Goal: Information Seeking & Learning: Learn about a topic

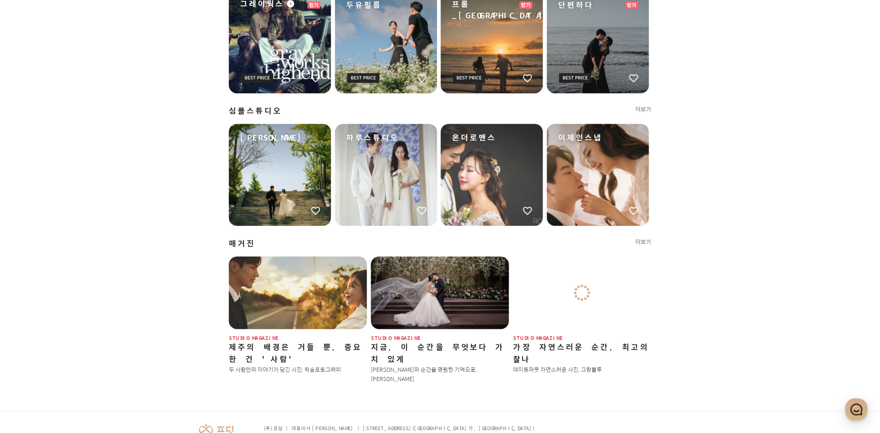
scroll to position [896, 0]
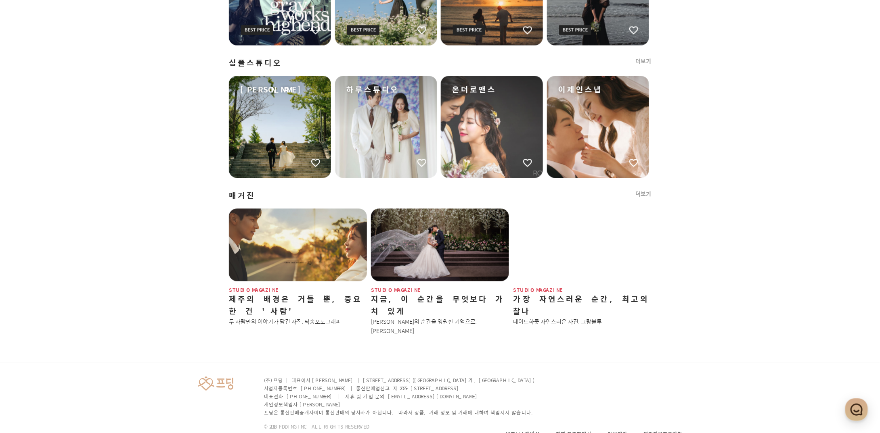
click at [519, 364] on div "(주) 프딩 | 대표이사 임지훈 | [STREET_ADDRESS] 사업자등록번호 [PHONE_NUMBER] | 통신판매업신고 제 2025-[G…" at bounding box center [439, 410] width 581 height 92
click at [527, 431] on link "비즈니스멤버십" at bounding box center [523, 434] width 34 height 7
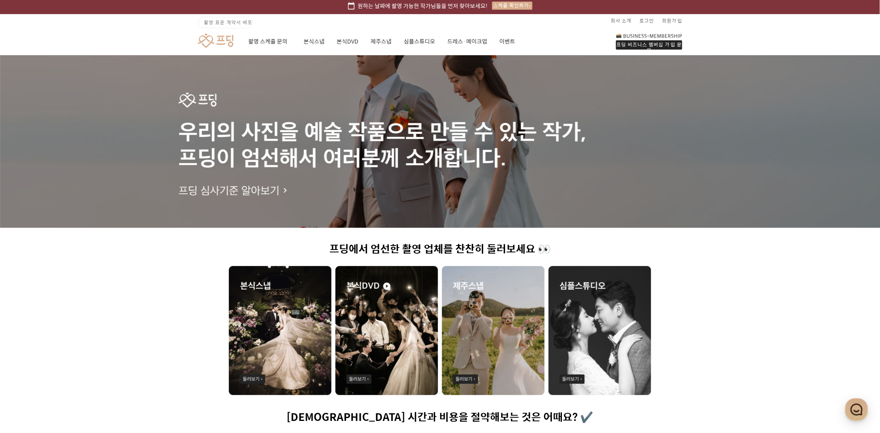
scroll to position [0, 0]
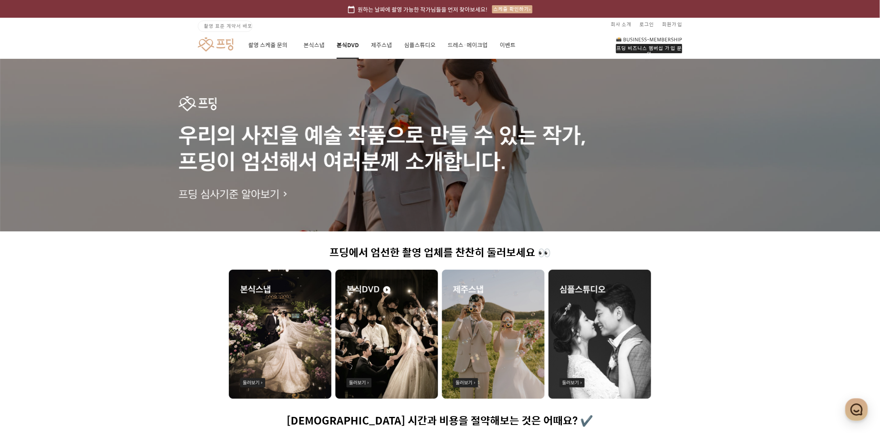
click at [352, 45] on link "본식DVD" at bounding box center [348, 44] width 22 height 27
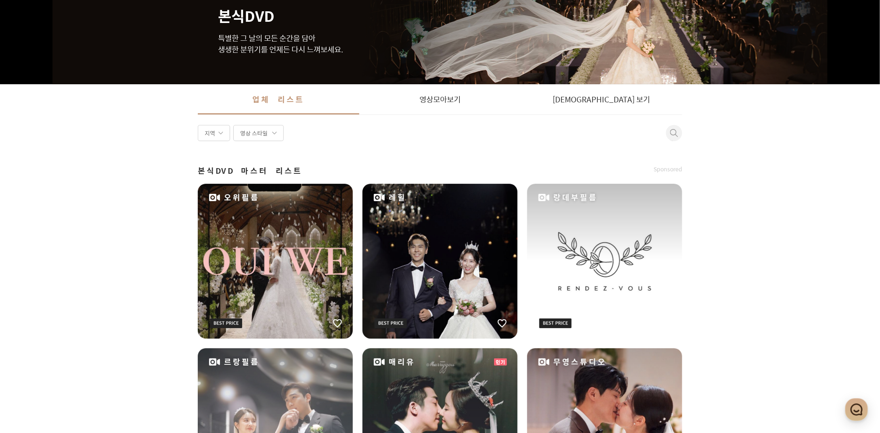
scroll to position [81, 0]
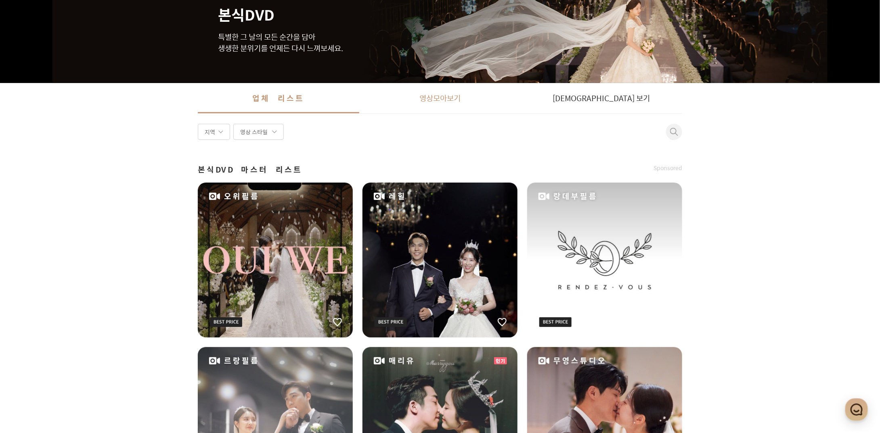
click at [447, 105] on link "영상 모아보기" at bounding box center [439, 98] width 161 height 30
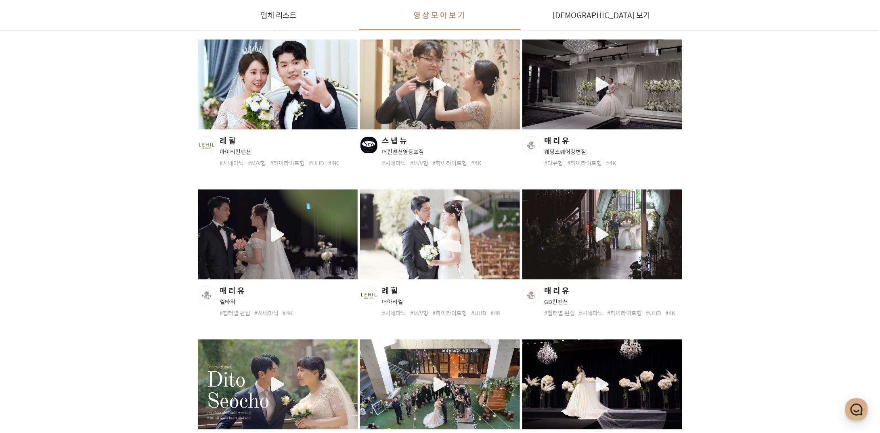
scroll to position [202, 0]
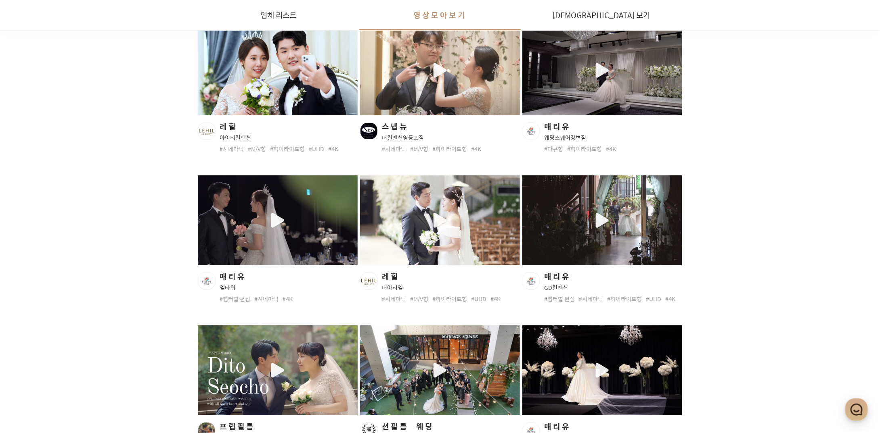
click at [636, 233] on div "button" at bounding box center [602, 221] width 160 height 90
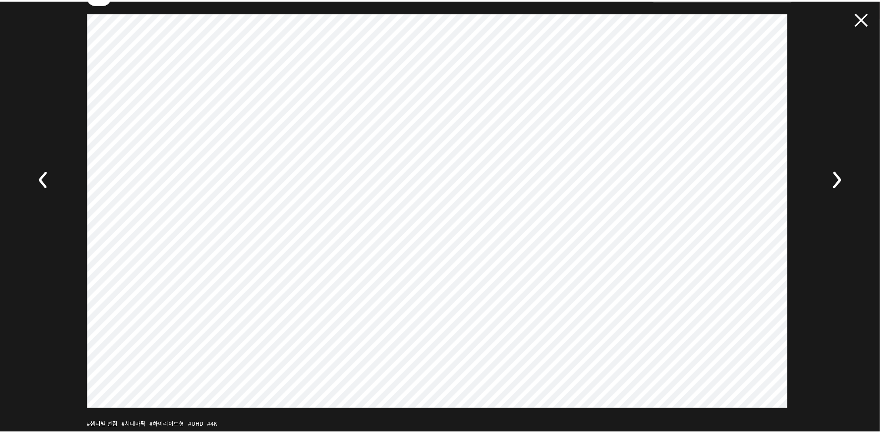
scroll to position [36, 0]
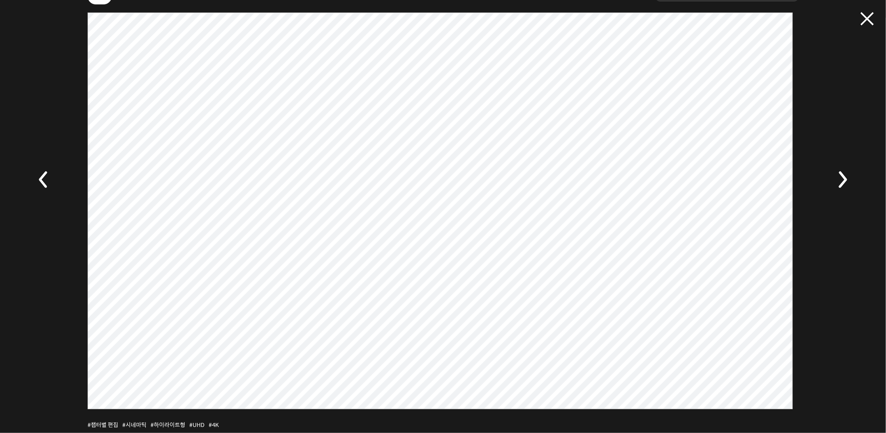
click at [815, 283] on div "매리유 해당 업체 상세 정보 보기 #챕터별 편집 #시네마틱 #하이라이트형 #UHD #4K" at bounding box center [443, 180] width 886 height 425
click at [867, 24] on span at bounding box center [866, 18] width 13 height 13
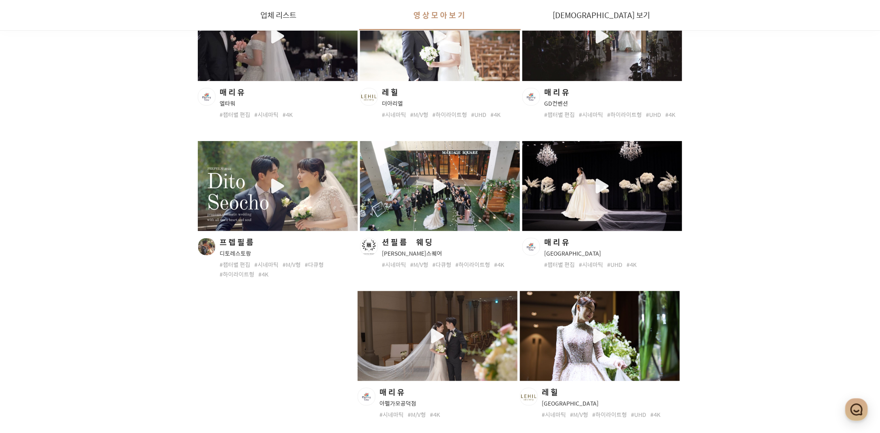
scroll to position [467, 0]
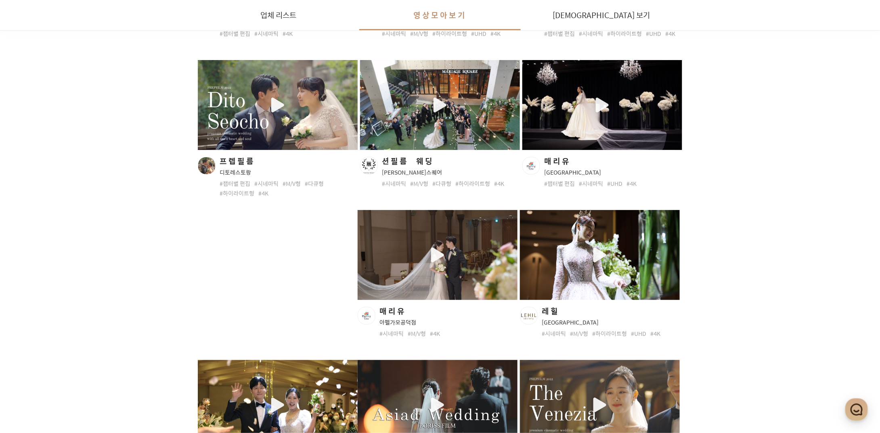
click at [440, 158] on h3 "션필름 웨딩" at bounding box center [451, 160] width 138 height 13
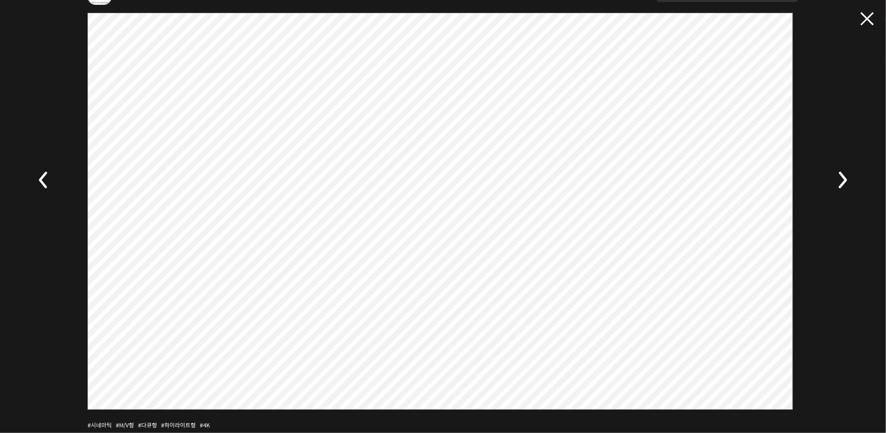
scroll to position [36, 0]
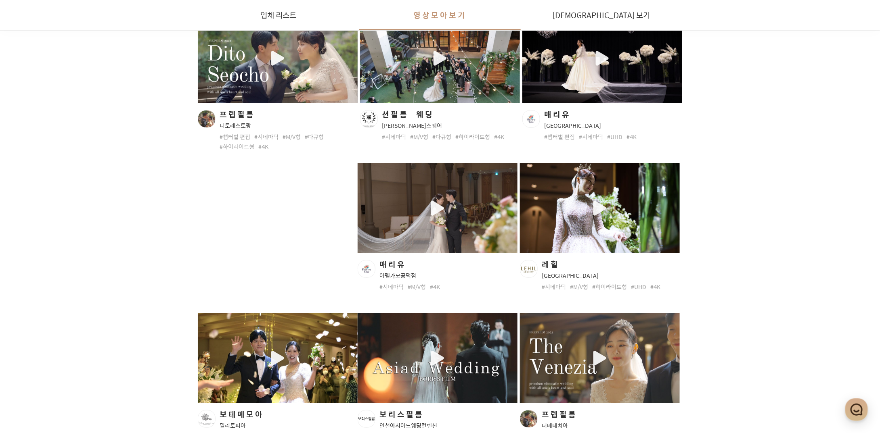
scroll to position [658, 0]
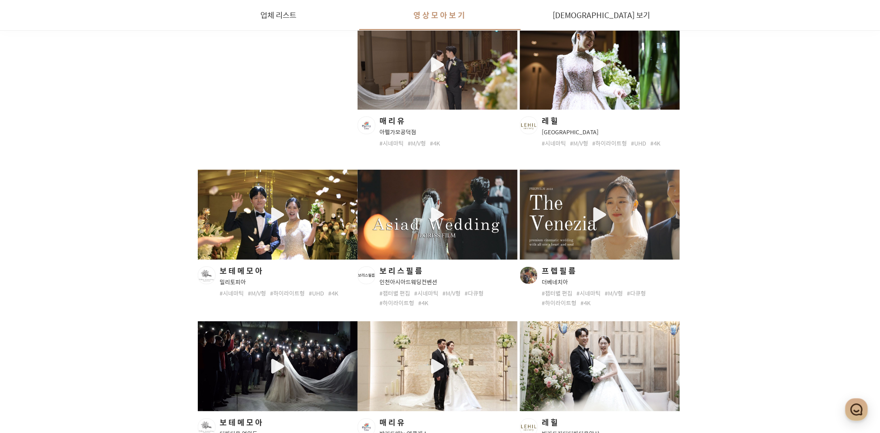
click at [617, 228] on div "button" at bounding box center [600, 215] width 160 height 90
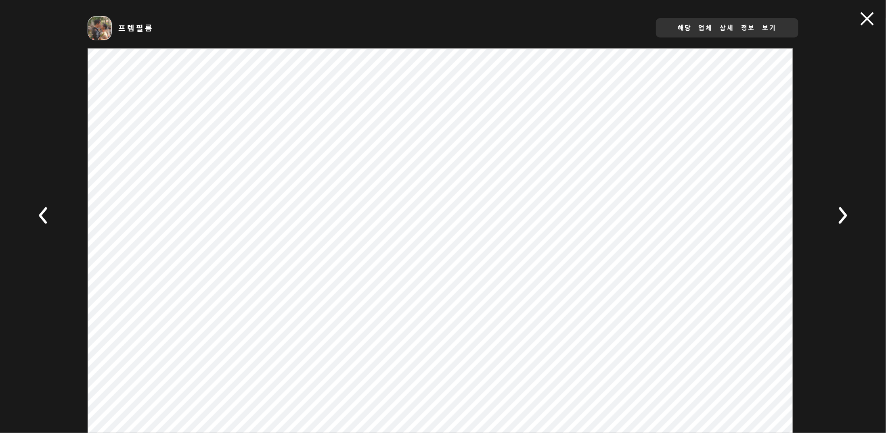
click at [862, 27] on div "프렙필름 해당 업체 상세 정보 보기 #챕터별 편집 #시네마틱 #M/V형 #다큐형 #하이라이트형 #4K" at bounding box center [443, 216] width 886 height 425
click at [870, 21] on span at bounding box center [866, 18] width 13 height 13
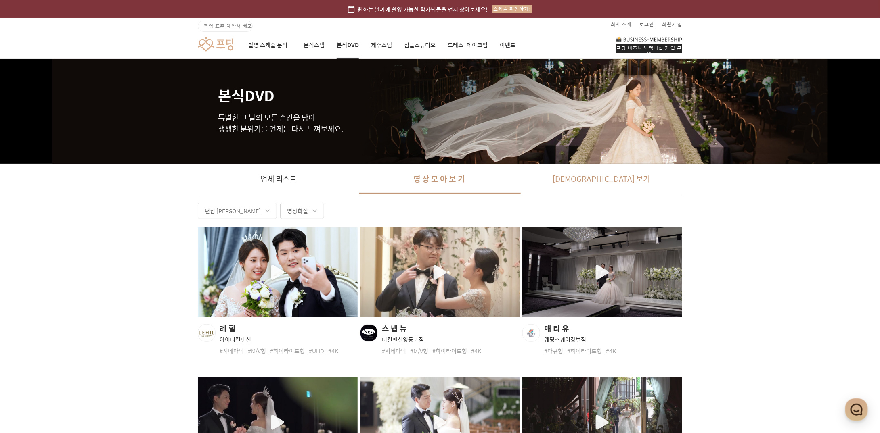
click at [598, 176] on link "[DEMOGRAPHIC_DATA] 보기" at bounding box center [601, 179] width 161 height 30
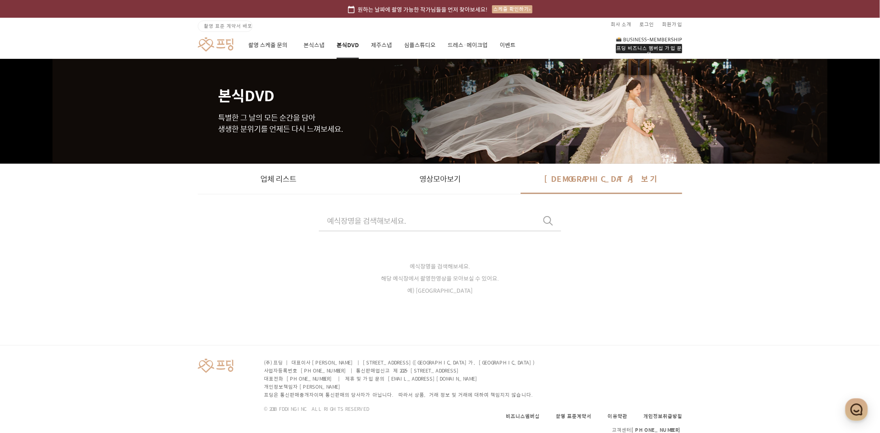
click at [484, 222] on input "text" at bounding box center [440, 221] width 242 height 21
type input "ㅅ"
type input "A"
type input "ㅁ"
type input "신라호텔"
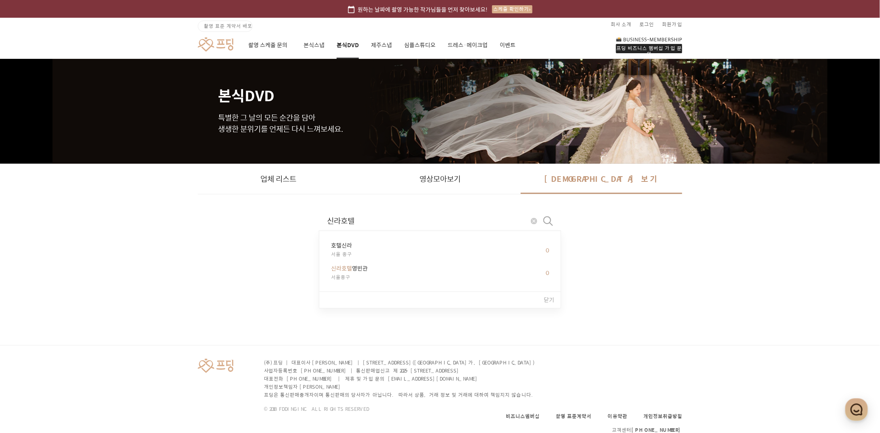
click at [439, 215] on input "신라호텔" at bounding box center [440, 221] width 242 height 21
